Goal: Information Seeking & Learning: Learn about a topic

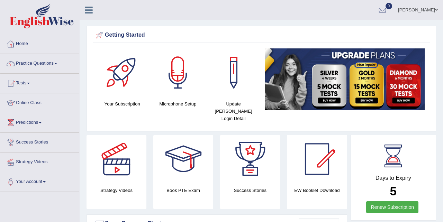
click at [35, 102] on link "Online Class" at bounding box center [39, 101] width 79 height 17
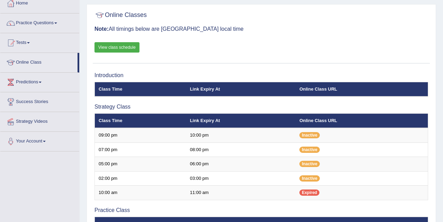
scroll to position [30, 0]
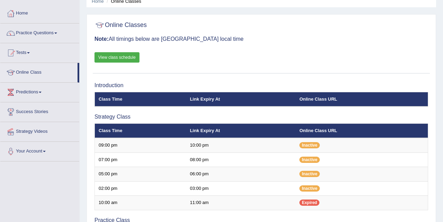
click at [127, 58] on link "View class schedule" at bounding box center [116, 57] width 45 height 10
click at [61, 31] on link "Practice Questions" at bounding box center [39, 32] width 79 height 17
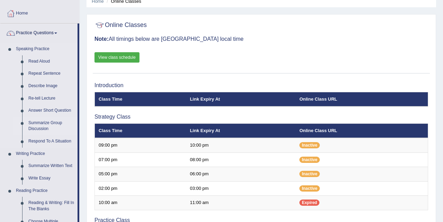
click at [54, 124] on link "Summarize Group Discussion" at bounding box center [51, 126] width 52 height 18
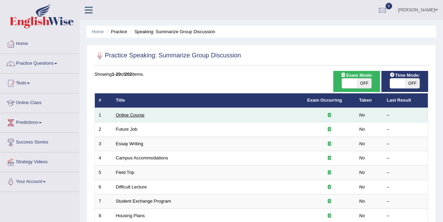
click at [139, 115] on link "Online Course" at bounding box center [130, 114] width 29 height 5
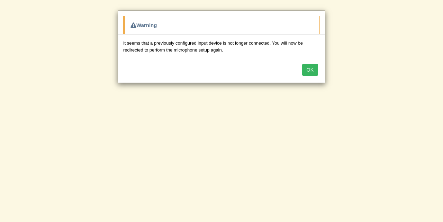
click at [312, 70] on button "OK" at bounding box center [310, 70] width 16 height 12
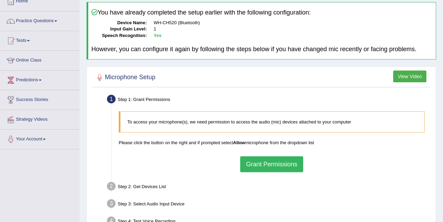
scroll to position [49, 0]
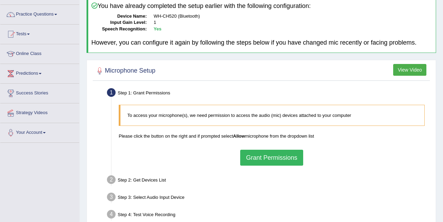
click at [281, 159] on button "Grant Permissions" at bounding box center [271, 158] width 63 height 16
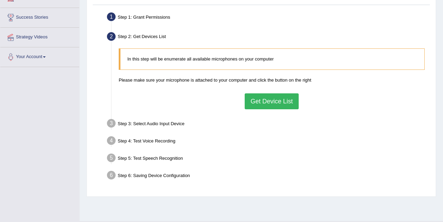
scroll to position [141, 0]
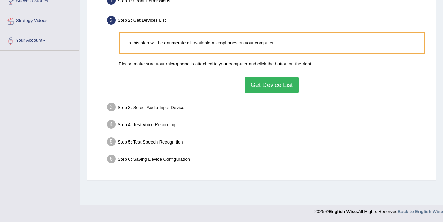
click at [285, 85] on button "Get Device List" at bounding box center [272, 85] width 54 height 16
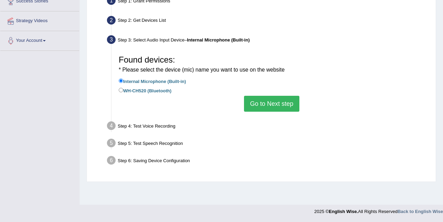
click at [277, 109] on button "Go to Next step" at bounding box center [271, 104] width 55 height 16
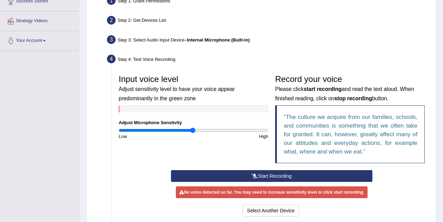
click at [270, 172] on button "Start Recording" at bounding box center [272, 176] width 202 height 12
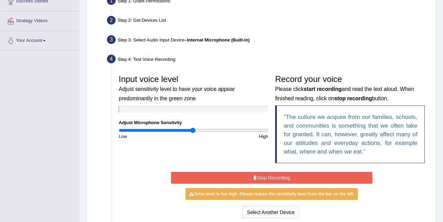
click at [270, 176] on button "Stop Recording" at bounding box center [272, 178] width 202 height 12
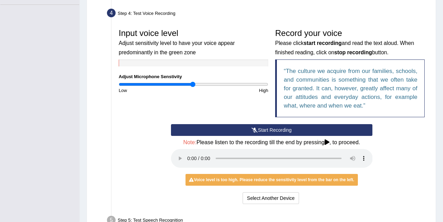
scroll to position [189, 0]
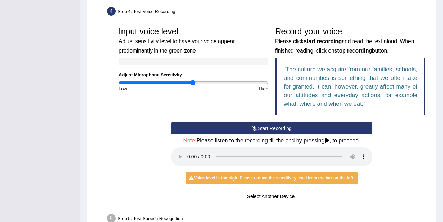
click at [260, 126] on button "Start Recording" at bounding box center [272, 128] width 202 height 12
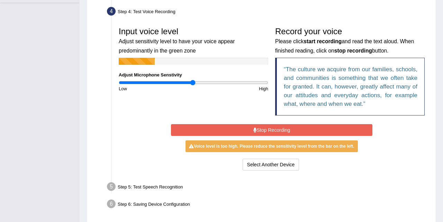
click at [264, 130] on button "Stop Recording" at bounding box center [272, 130] width 202 height 12
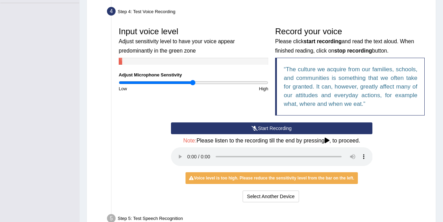
click at [264, 126] on button "Start Recording" at bounding box center [272, 128] width 202 height 12
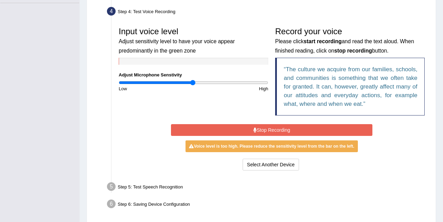
click at [264, 127] on button "Stop Recording" at bounding box center [272, 130] width 202 height 12
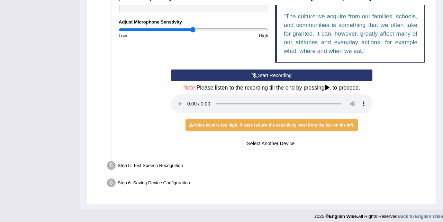
scroll to position [242, 0]
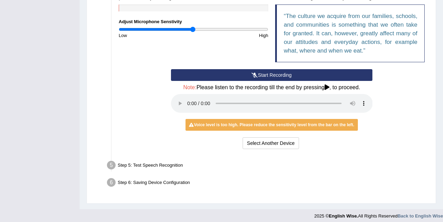
click at [276, 71] on button "Start Recording" at bounding box center [272, 75] width 202 height 12
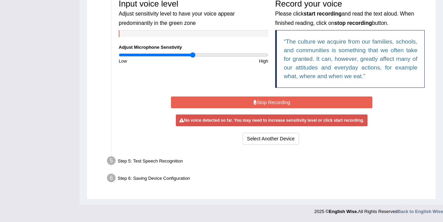
scroll to position [215, 0]
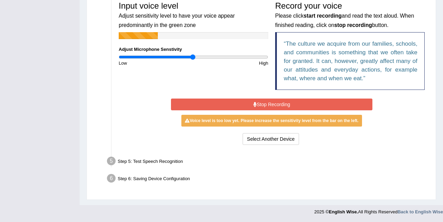
click at [264, 104] on button "Stop Recording" at bounding box center [272, 105] width 202 height 12
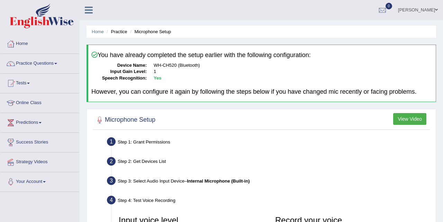
scroll to position [246, 0]
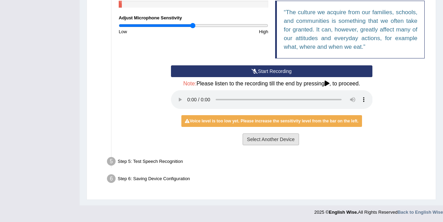
click at [251, 136] on button "Select Another Device" at bounding box center [271, 140] width 57 height 12
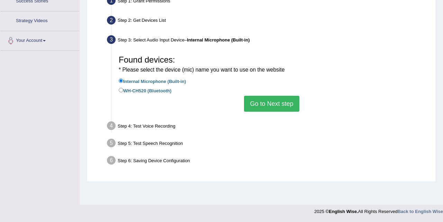
scroll to position [141, 0]
click at [123, 90] on label "WH-CH520 (Bluetooth)" at bounding box center [145, 91] width 53 height 8
click at [123, 90] on input "WH-CH520 (Bluetooth)" at bounding box center [121, 90] width 4 height 4
radio input "true"
click at [249, 103] on button "Go to Next step" at bounding box center [271, 104] width 55 height 16
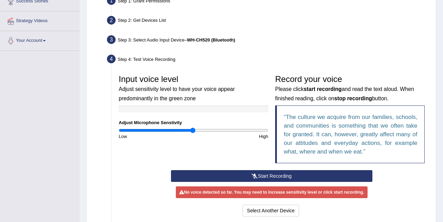
click at [298, 174] on button "Start Recording" at bounding box center [272, 176] width 202 height 12
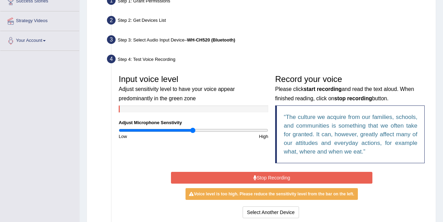
click at [298, 174] on button "Stop Recording" at bounding box center [272, 178] width 202 height 12
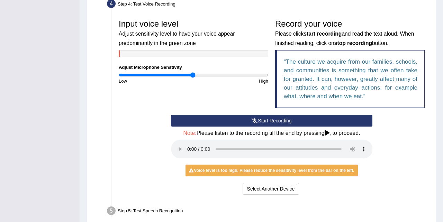
scroll to position [197, 0]
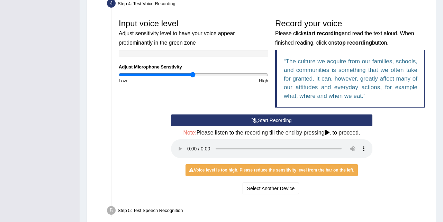
click at [242, 119] on button "Start Recording" at bounding box center [272, 121] width 202 height 12
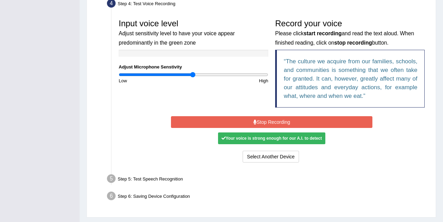
click at [242, 119] on button "Stop Recording" at bounding box center [272, 122] width 202 height 12
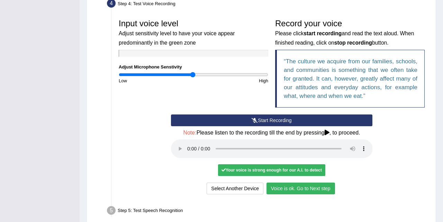
click at [290, 190] on button "Voice is ok. Go to Next step" at bounding box center [300, 189] width 69 height 12
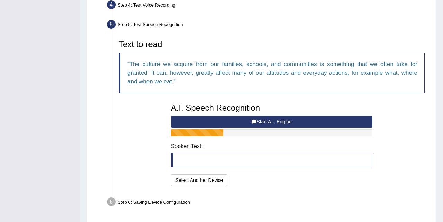
scroll to position [199, 0]
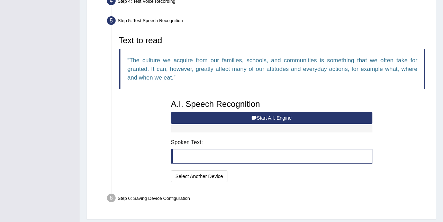
click at [216, 117] on button "Start A.I. Engine" at bounding box center [272, 118] width 202 height 12
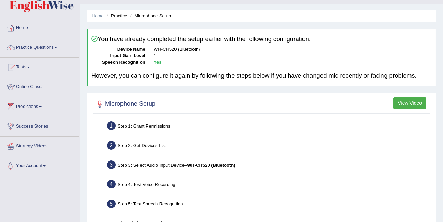
scroll to position [16, 0]
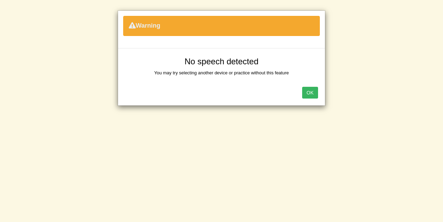
click at [308, 93] on button "OK" at bounding box center [310, 93] width 16 height 12
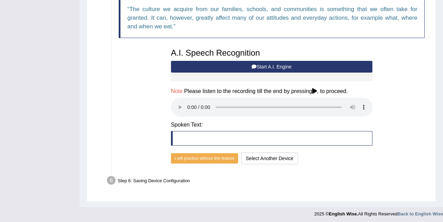
scroll to position [253, 0]
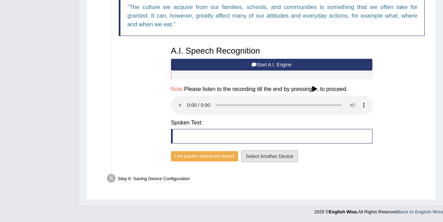
click at [250, 155] on button "Select Another Device" at bounding box center [269, 157] width 57 height 12
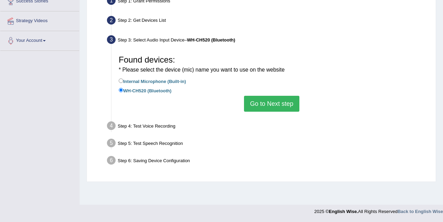
scroll to position [141, 0]
click at [264, 103] on button "Go to Next step" at bounding box center [271, 104] width 55 height 16
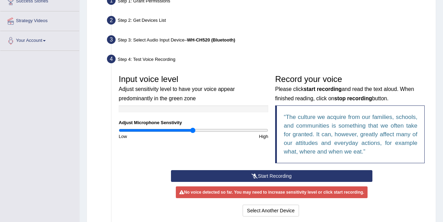
click at [251, 173] on button "Start Recording" at bounding box center [272, 176] width 202 height 12
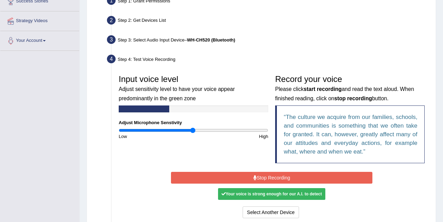
click at [253, 178] on icon at bounding box center [254, 177] width 3 height 5
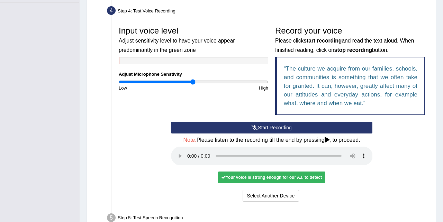
scroll to position [216, 0]
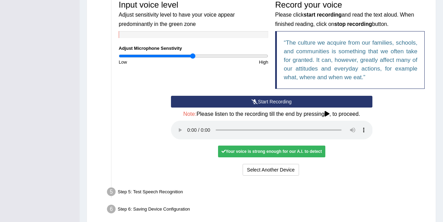
click at [258, 152] on div "Your voice is strong enough for our A.I. to detect" at bounding box center [271, 152] width 107 height 12
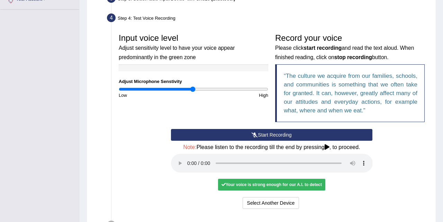
scroll to position [246, 0]
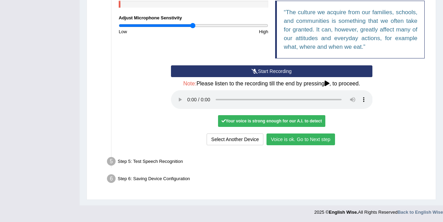
click at [285, 138] on button "Voice is ok. Go to Next step" at bounding box center [300, 140] width 69 height 12
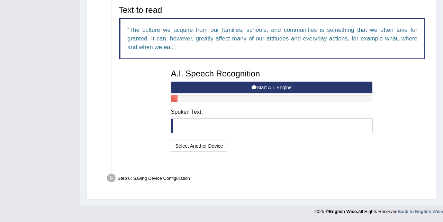
scroll to position [219, 0]
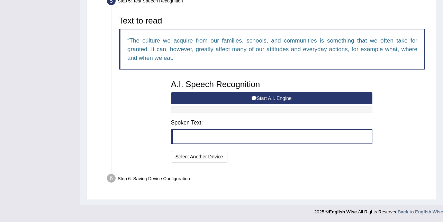
click at [236, 94] on button "Start A.I. Engine" at bounding box center [272, 98] width 202 height 12
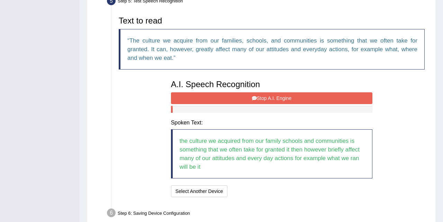
click at [236, 94] on button "Stop A.I. Engine" at bounding box center [272, 98] width 202 height 12
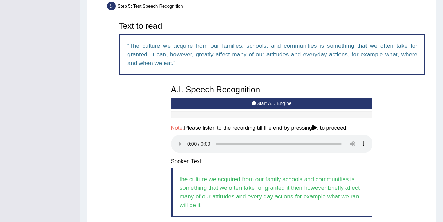
scroll to position [0, 0]
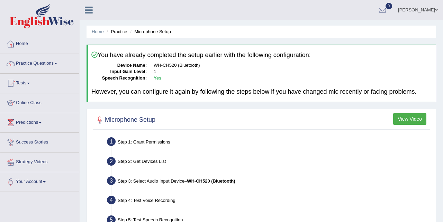
click at [400, 119] on button "View Video" at bounding box center [409, 119] width 33 height 12
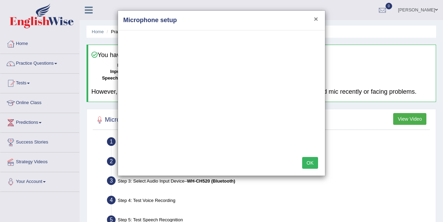
click at [317, 17] on button "×" at bounding box center [316, 18] width 4 height 7
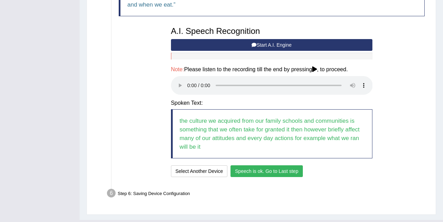
scroll to position [287, 0]
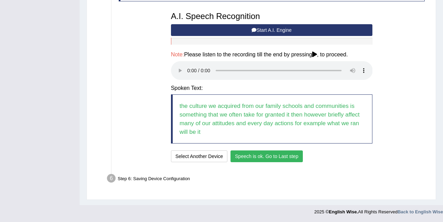
click at [290, 157] on button "Speech is ok. Go to Last step" at bounding box center [266, 157] width 72 height 12
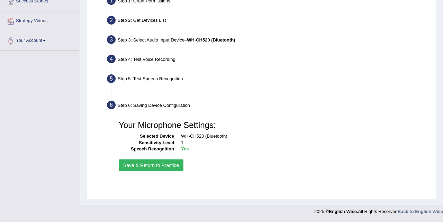
scroll to position [141, 0]
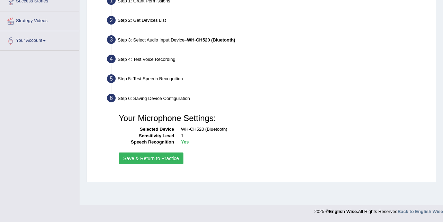
click at [163, 159] on button "Save & Return to Practice" at bounding box center [151, 159] width 65 height 12
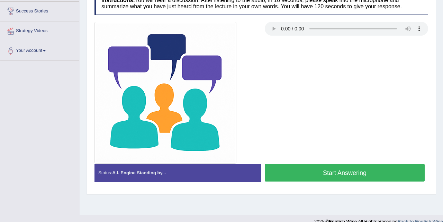
scroll to position [141, 0]
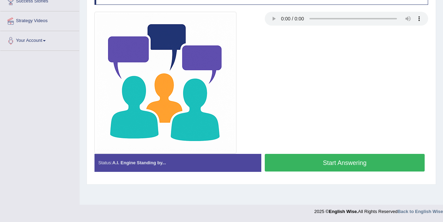
click at [331, 165] on button "Start Answering" at bounding box center [345, 163] width 160 height 18
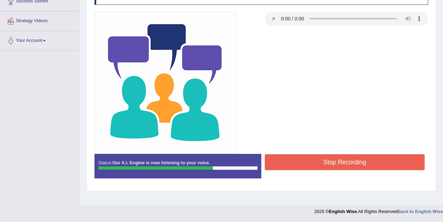
click at [331, 165] on button "Stop Recording" at bounding box center [345, 162] width 160 height 16
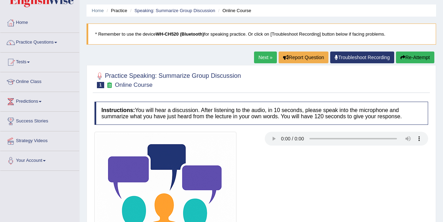
scroll to position [0, 0]
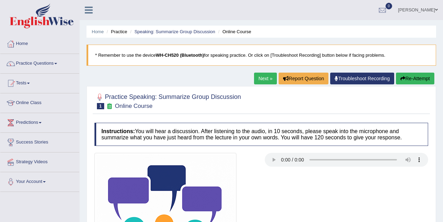
click at [410, 79] on button "Re-Attempt" at bounding box center [415, 79] width 38 height 12
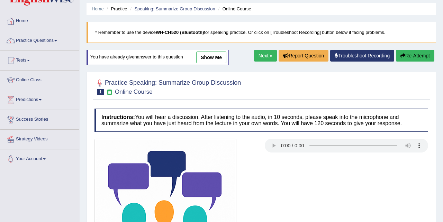
scroll to position [21, 0]
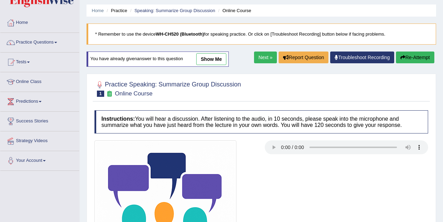
click at [264, 52] on link "Next »" at bounding box center [265, 58] width 23 height 12
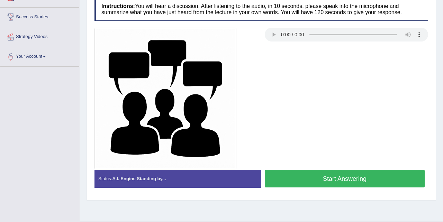
scroll to position [126, 0]
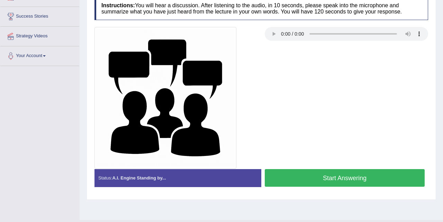
click at [331, 179] on button "Start Answering" at bounding box center [345, 178] width 160 height 18
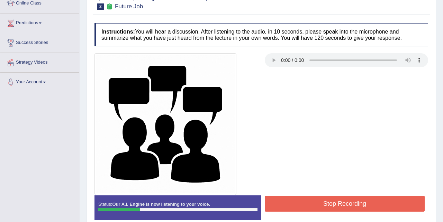
scroll to position [97, 0]
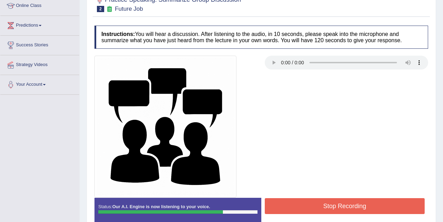
click at [333, 204] on button "Stop Recording" at bounding box center [345, 206] width 160 height 16
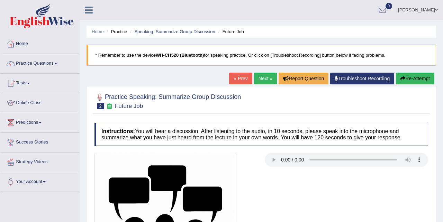
scroll to position [4, 0]
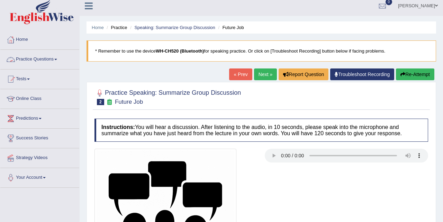
click at [54, 57] on link "Practice Questions" at bounding box center [39, 58] width 79 height 17
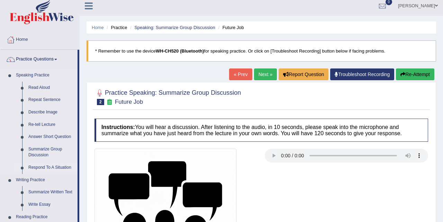
click at [52, 166] on link "Respond To A Situation" at bounding box center [51, 168] width 52 height 12
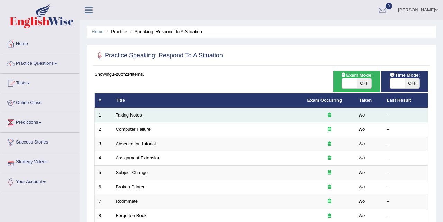
click at [131, 114] on link "Taking Notes" at bounding box center [129, 114] width 26 height 5
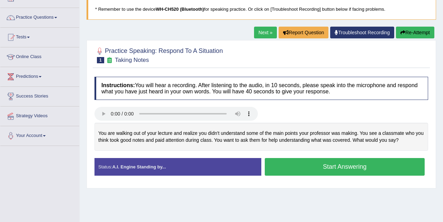
scroll to position [47, 0]
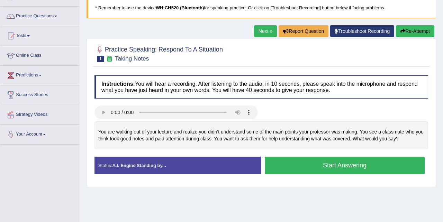
click at [338, 166] on button "Start Answering" at bounding box center [345, 166] width 160 height 18
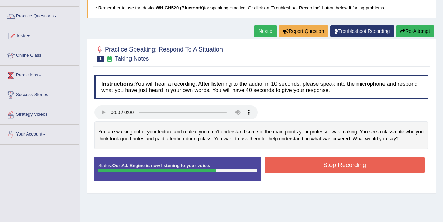
click at [338, 166] on button "Stop Recording" at bounding box center [345, 165] width 160 height 16
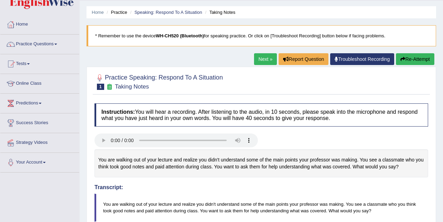
scroll to position [0, 0]
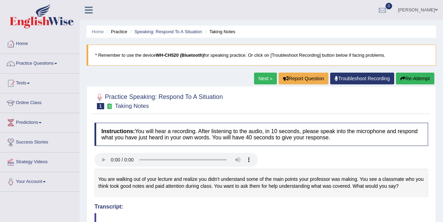
click at [265, 76] on link "Next »" at bounding box center [265, 79] width 23 height 12
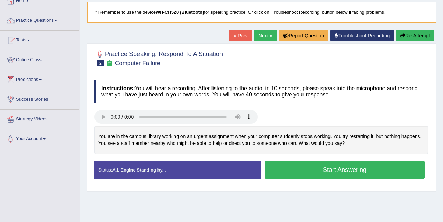
scroll to position [44, 0]
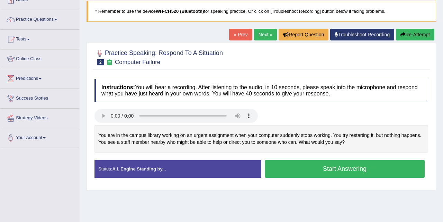
click at [314, 166] on button "Start Answering" at bounding box center [345, 169] width 160 height 18
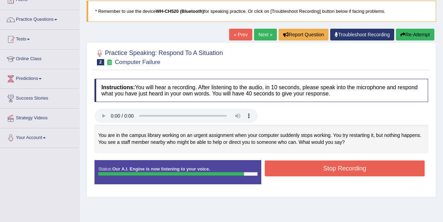
click at [312, 168] on button "Stop Recording" at bounding box center [345, 169] width 160 height 16
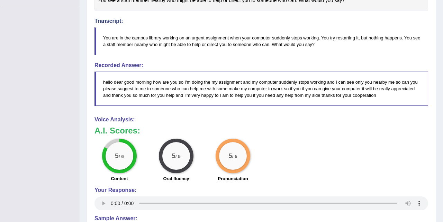
scroll to position [0, 0]
